Goal: Download file/media

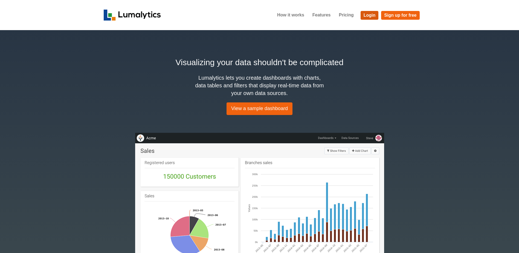
drag, startPoint x: 370, startPoint y: 15, endPoint x: 363, endPoint y: 34, distance: 21.0
click at [370, 15] on link "Login" at bounding box center [370, 15] width 18 height 9
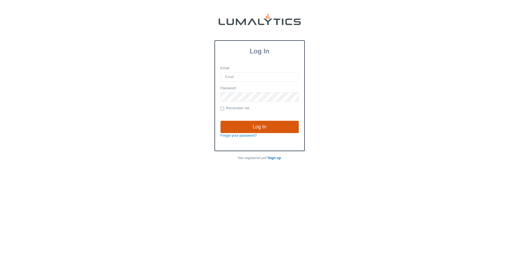
type input "brozema@valleytruckparts.com"
click at [247, 128] on input "Log In" at bounding box center [260, 127] width 78 height 13
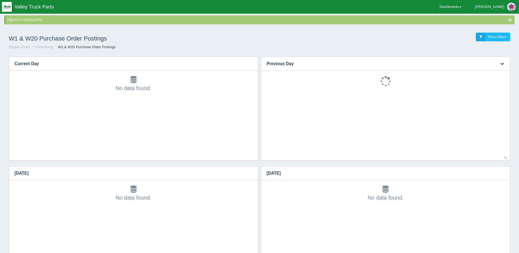
click at [503, 63] on icon "button" at bounding box center [503, 64] width 4 height 4
click at [499, 70] on link "Download CSV" at bounding box center [484, 72] width 44 height 8
